Goal: Navigation & Orientation: Find specific page/section

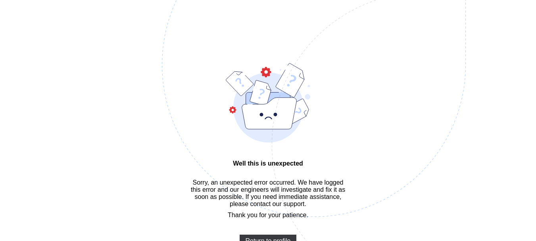
scroll to position [24, 0]
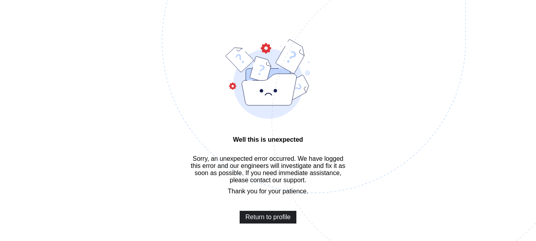
click at [269, 220] on span "Return to profile" at bounding box center [267, 216] width 45 height 7
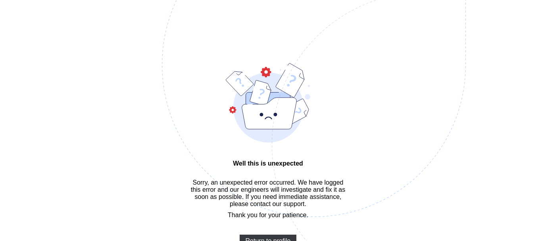
drag, startPoint x: 270, startPoint y: 119, endPoint x: 158, endPoint y: 107, distance: 112.1
